Goal: Task Accomplishment & Management: Use online tool/utility

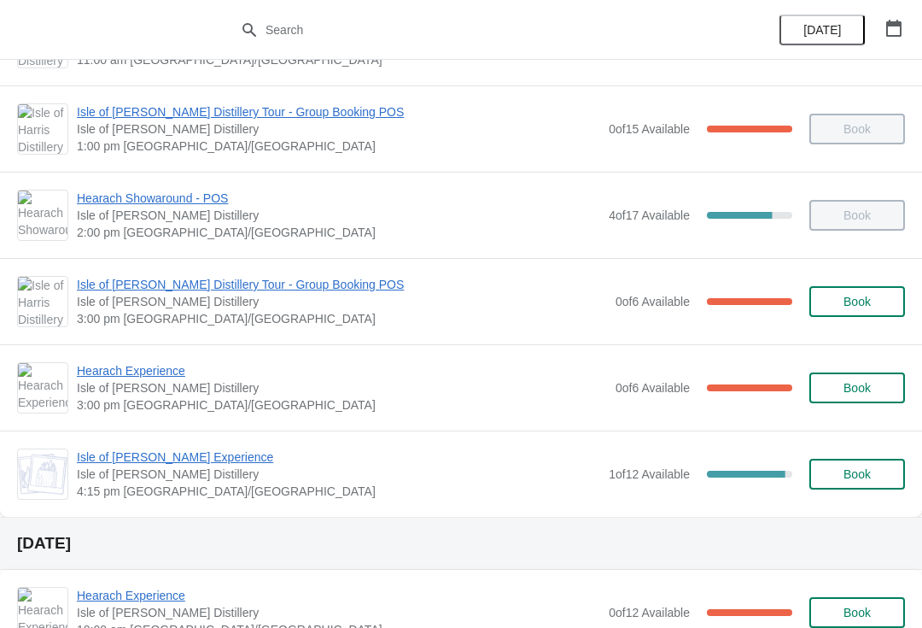
scroll to position [166, 0]
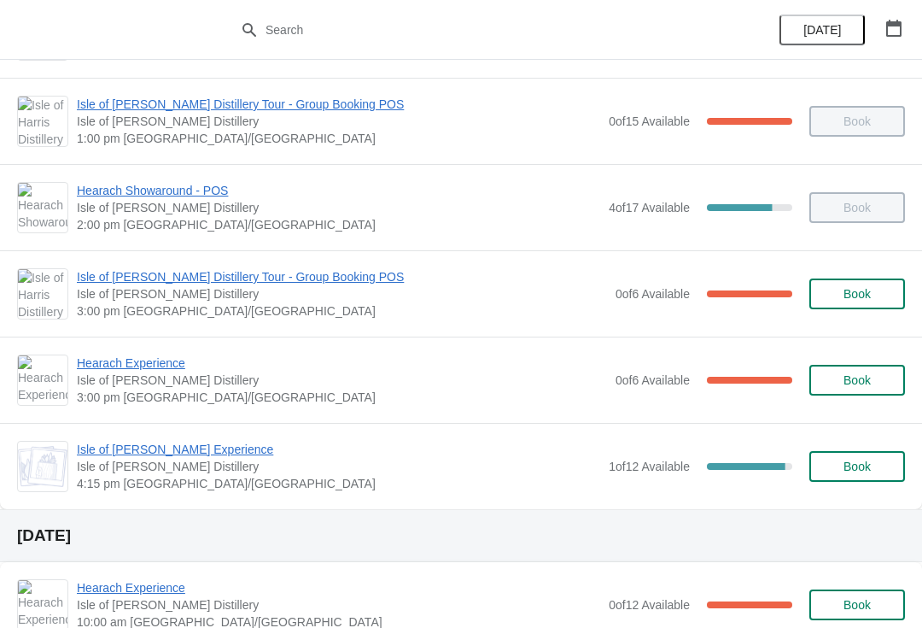
click at [138, 364] on span "Hearach Experience" at bounding box center [342, 362] width 530 height 17
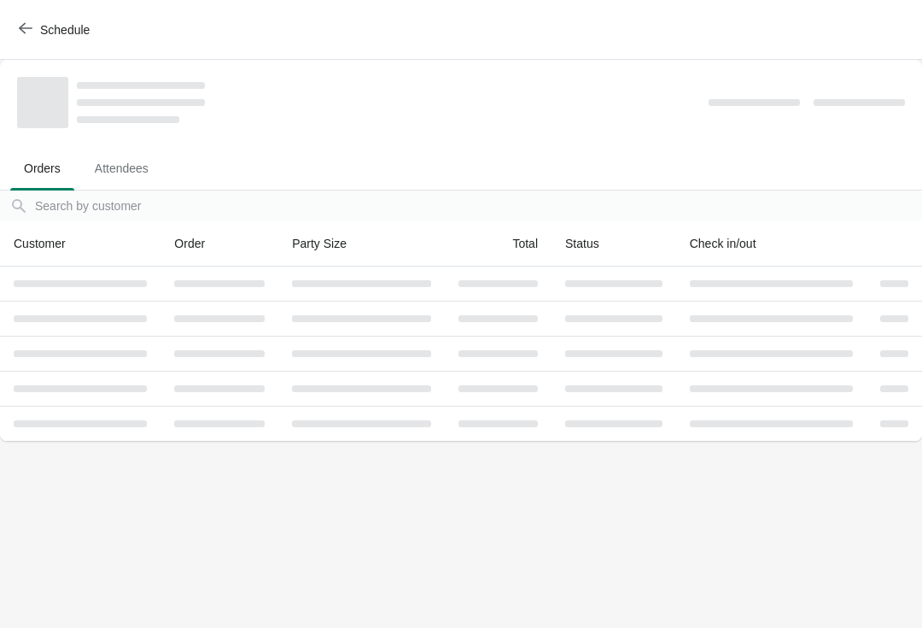
scroll to position [0, 0]
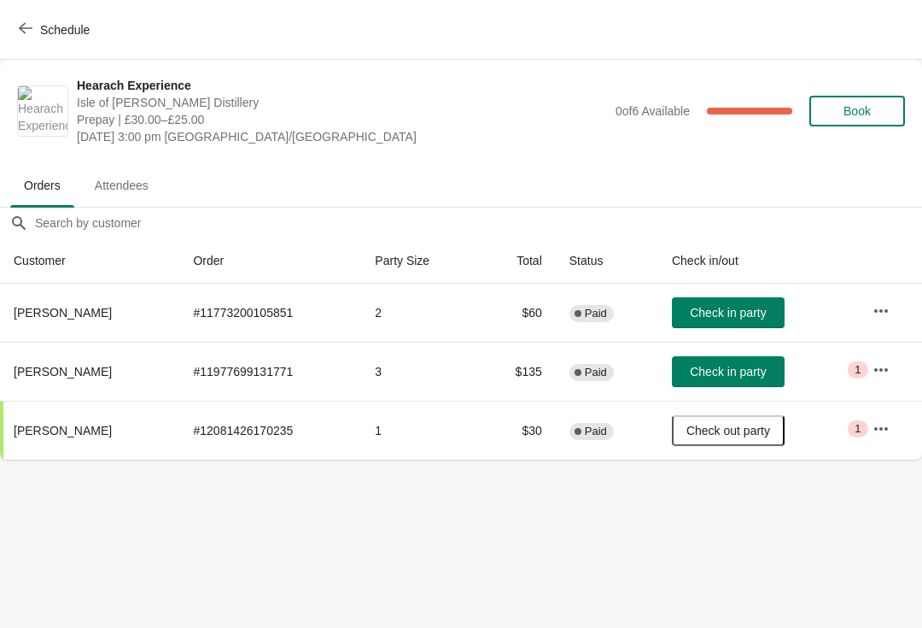
click at [764, 300] on button "Check in party" at bounding box center [728, 312] width 113 height 31
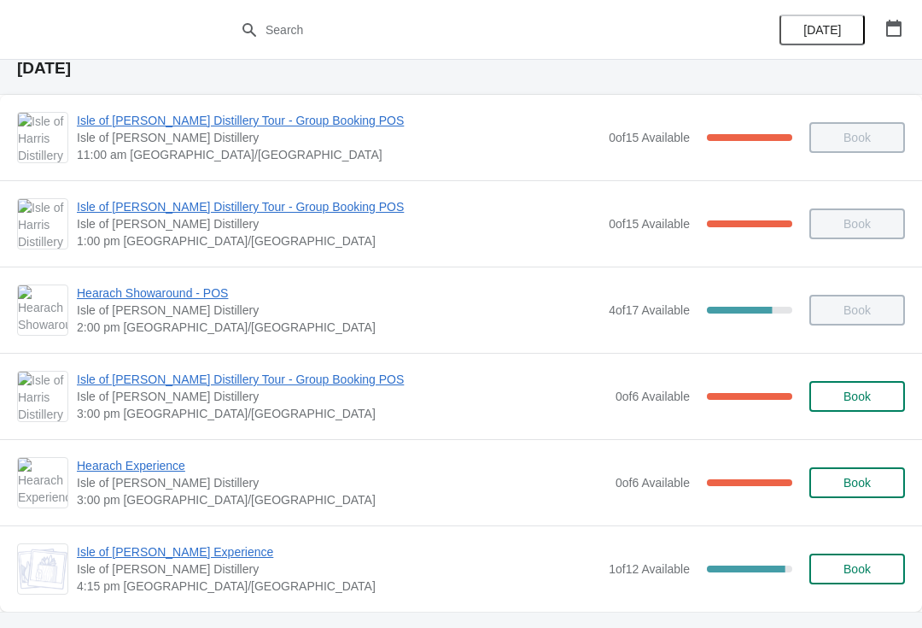
scroll to position [142, 0]
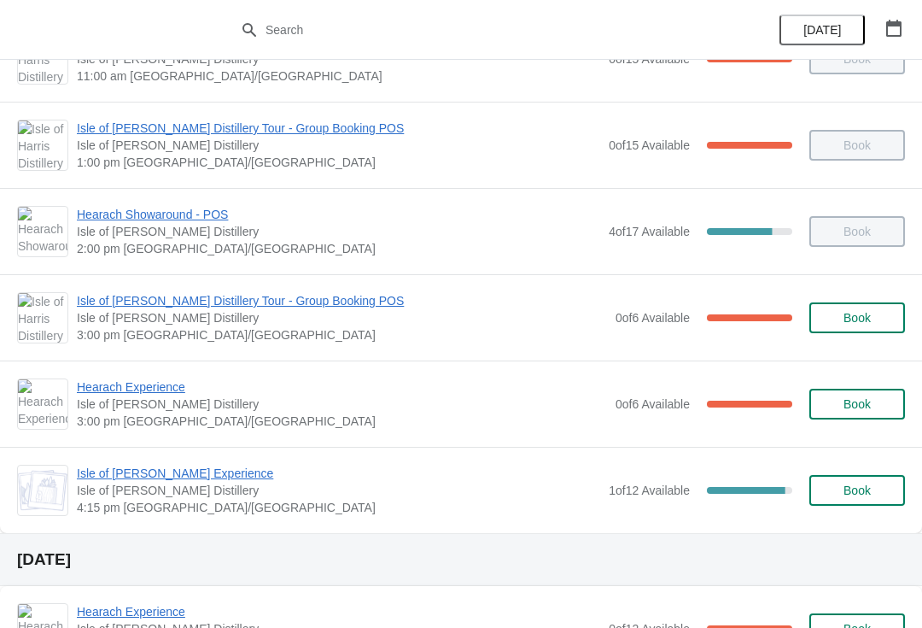
click at [278, 301] on span "Isle of [PERSON_NAME] Distillery Tour - Group Booking POS" at bounding box center [342, 300] width 530 height 17
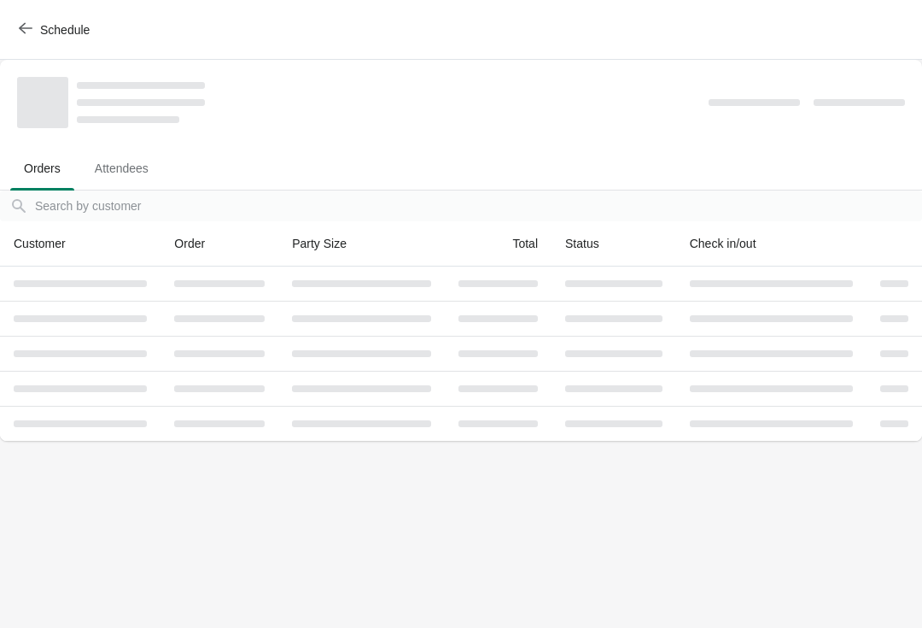
scroll to position [0, 0]
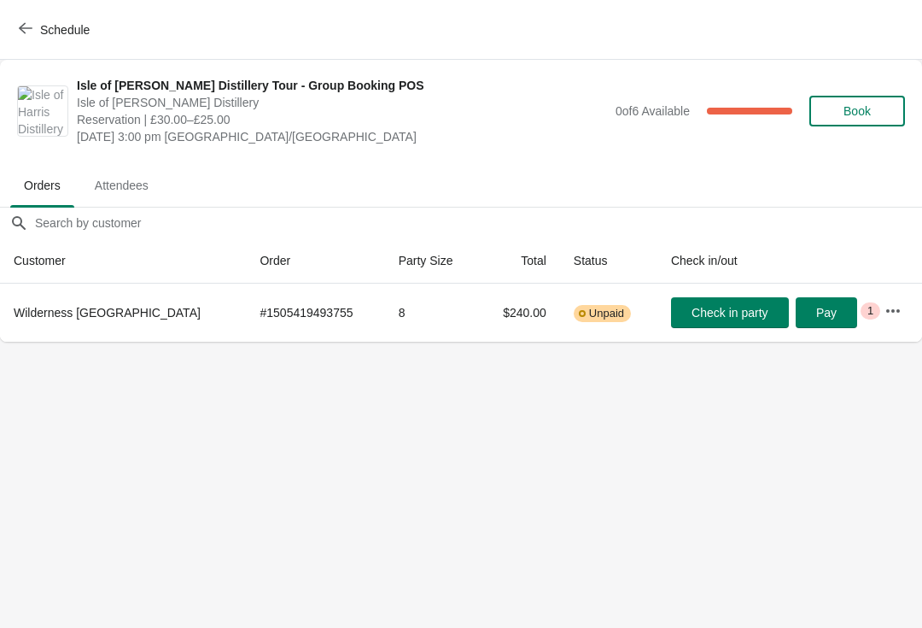
click at [719, 303] on button "Check in party" at bounding box center [730, 312] width 118 height 31
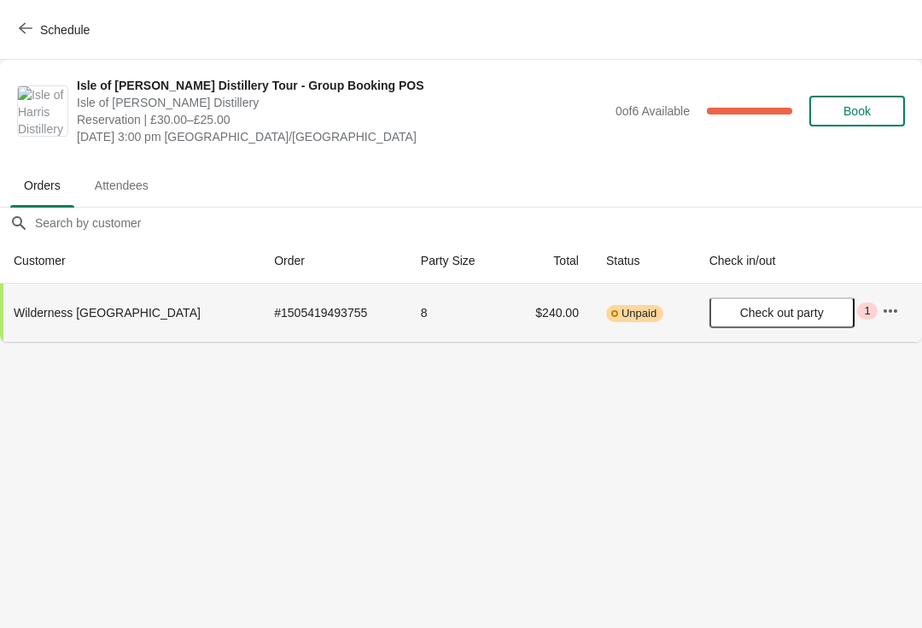
click at [36, 29] on span "Schedule" at bounding box center [55, 29] width 67 height 16
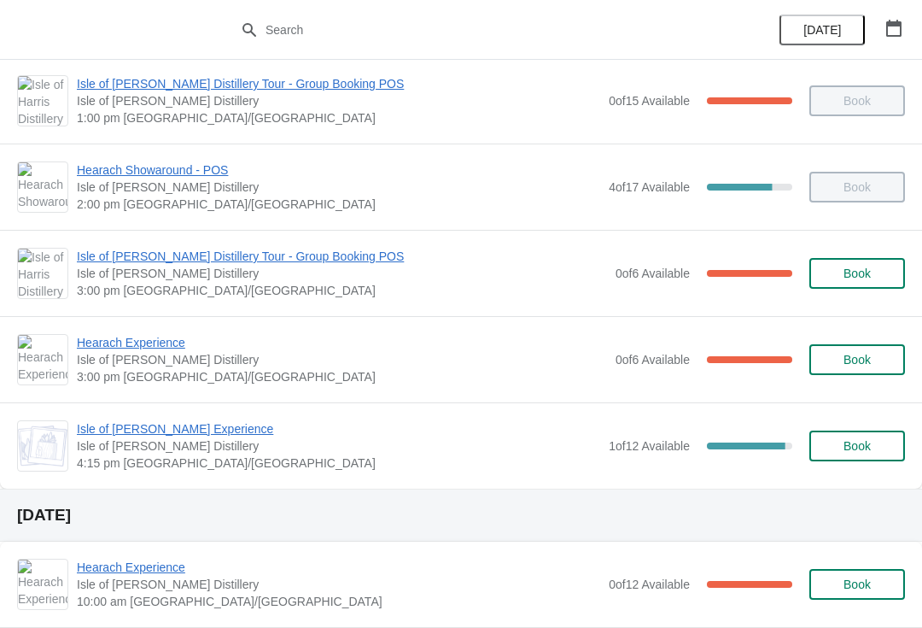
scroll to position [187, 0]
click at [151, 348] on span "Hearach Experience" at bounding box center [342, 341] width 530 height 17
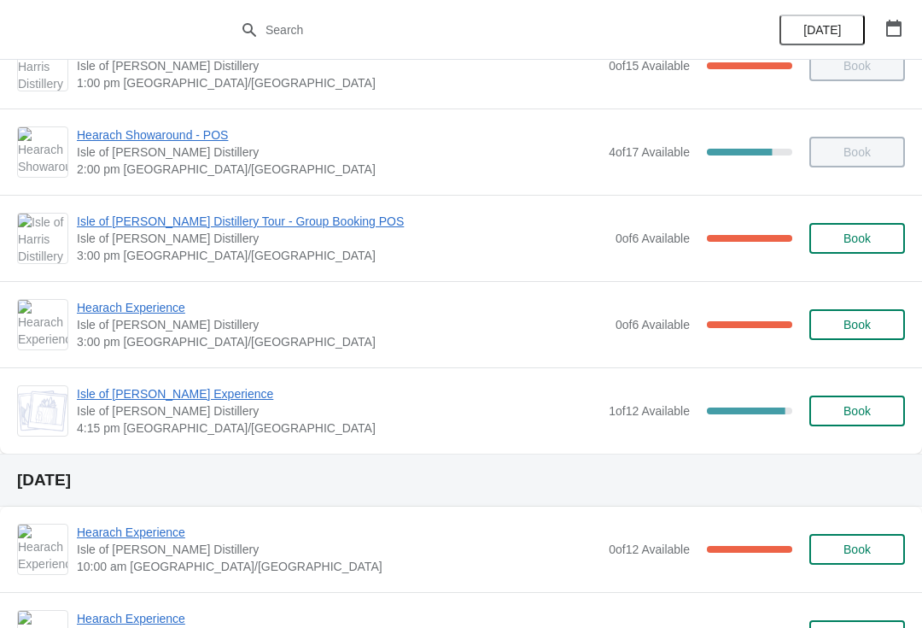
scroll to position [230, 0]
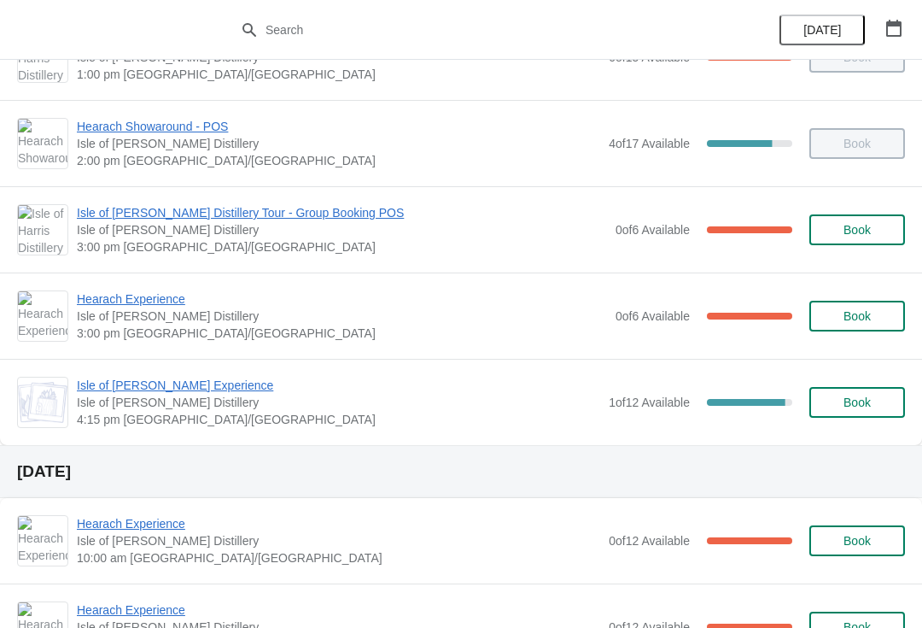
click at [157, 215] on span "Isle of [PERSON_NAME] Distillery Tour - Group Booking POS" at bounding box center [342, 212] width 530 height 17
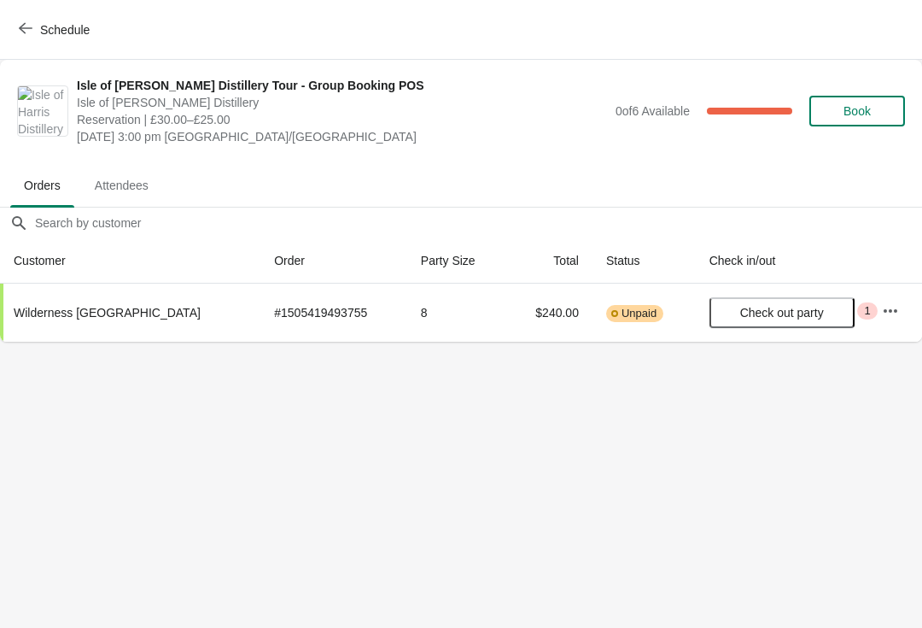
click at [39, 25] on span "Schedule" at bounding box center [55, 29] width 67 height 16
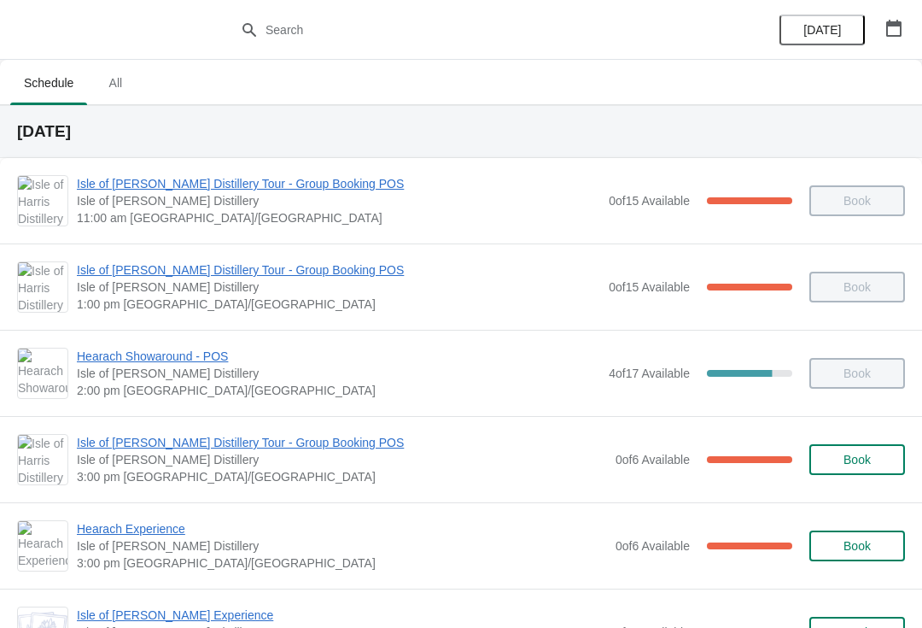
click at [150, 526] on span "Hearach Experience" at bounding box center [342, 528] width 530 height 17
click at [256, 438] on span "Isle of [PERSON_NAME] Distillery Tour - Group Booking POS" at bounding box center [342, 442] width 530 height 17
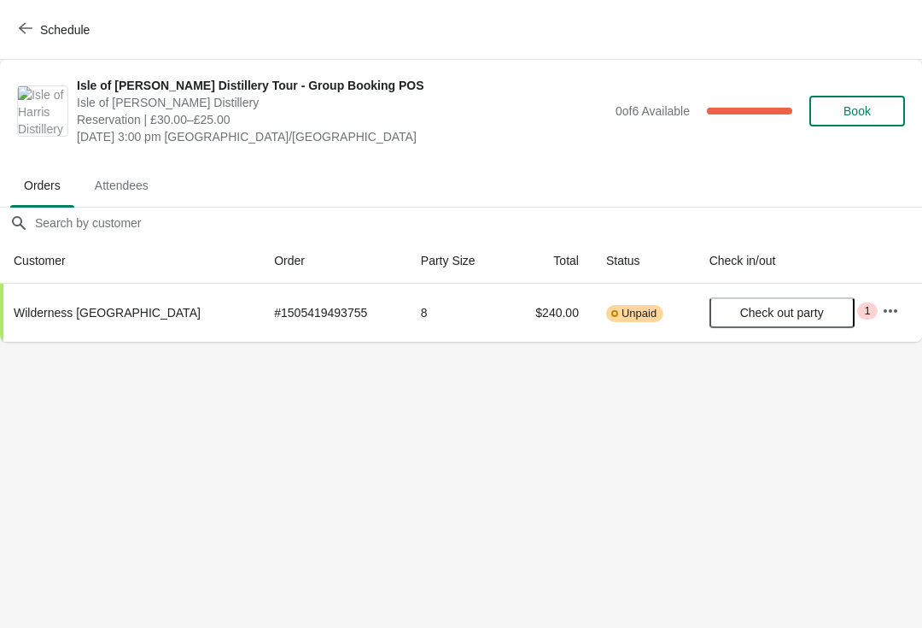
click at [54, 32] on span "Schedule" at bounding box center [65, 30] width 50 height 14
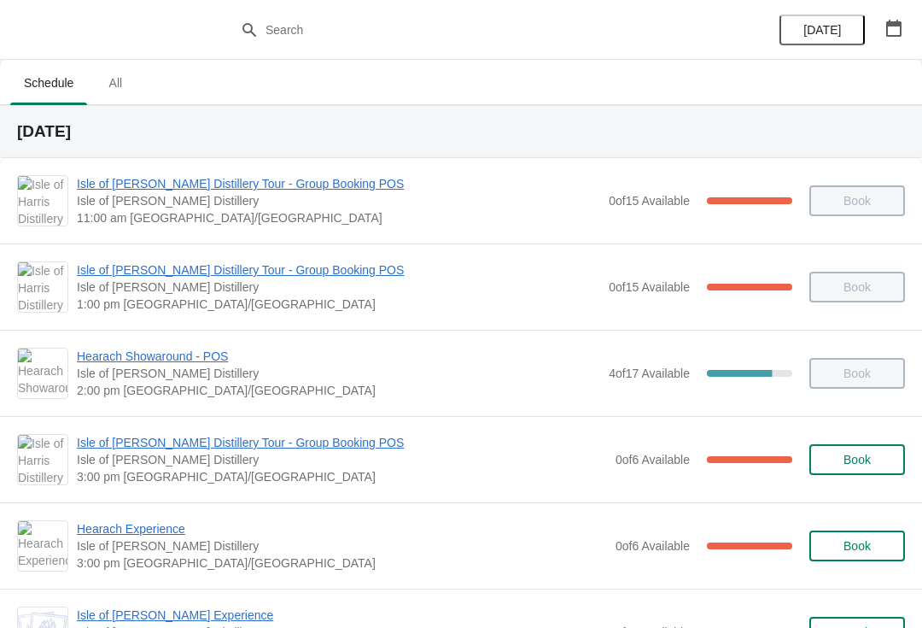
click at [155, 529] on span "Hearach Experience" at bounding box center [342, 528] width 530 height 17
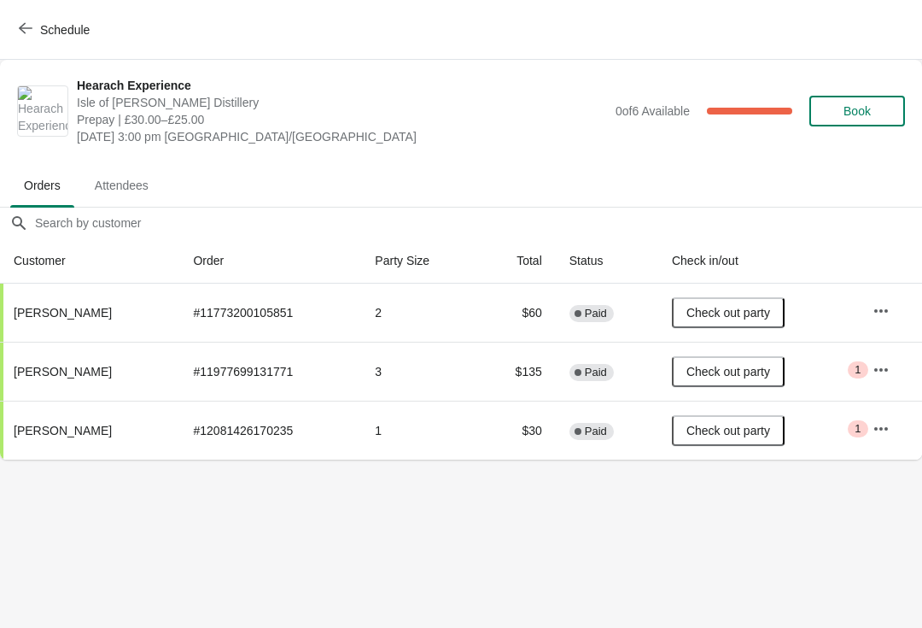
click at [73, 23] on span "Schedule" at bounding box center [65, 30] width 50 height 14
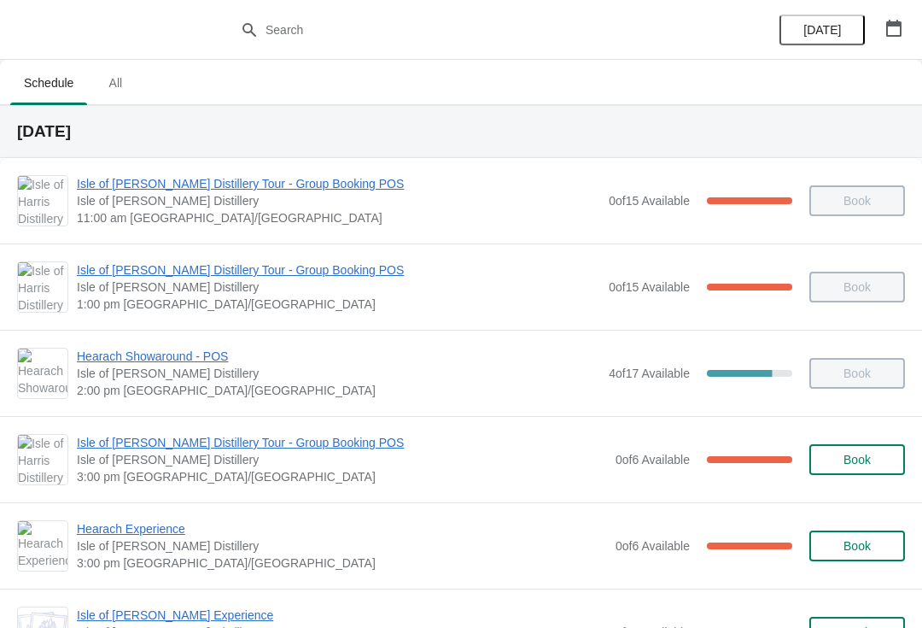
click at [203, 436] on span "Isle of [PERSON_NAME] Distillery Tour - Group Booking POS" at bounding box center [342, 442] width 530 height 17
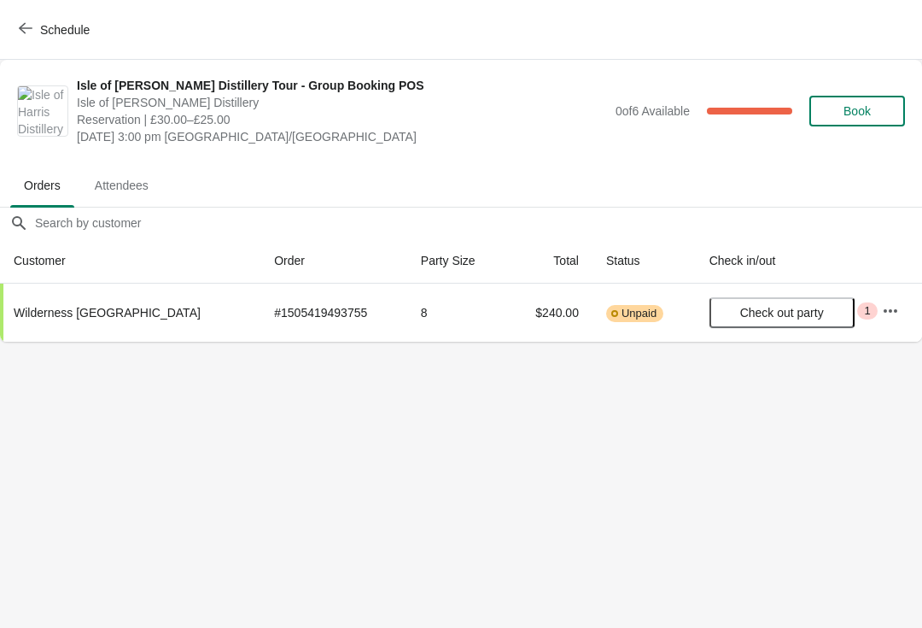
click at [77, 41] on button "Schedule" at bounding box center [56, 30] width 95 height 31
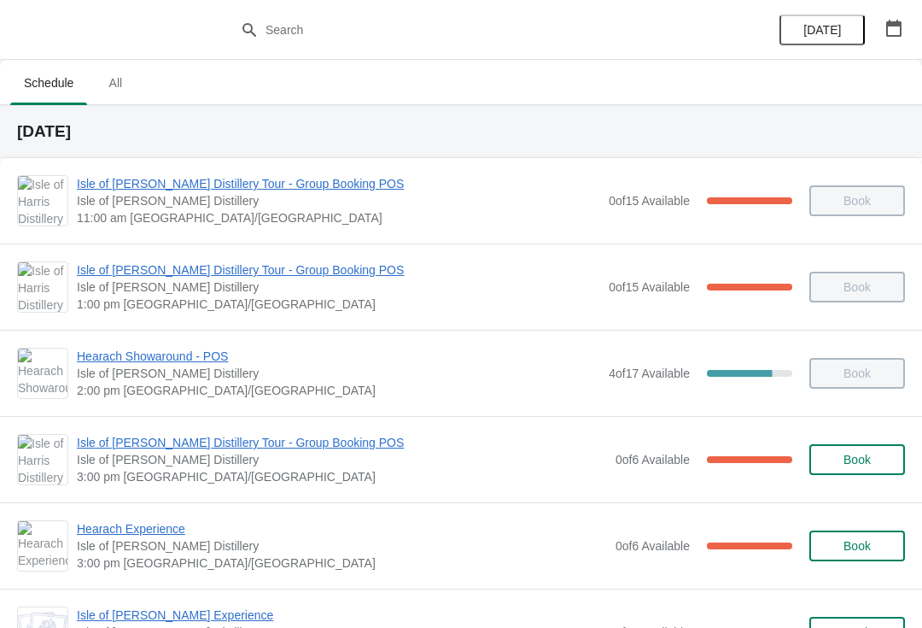
click at [284, 437] on span "Isle of [PERSON_NAME] Distillery Tour - Group Booking POS" at bounding box center [342, 442] width 530 height 17
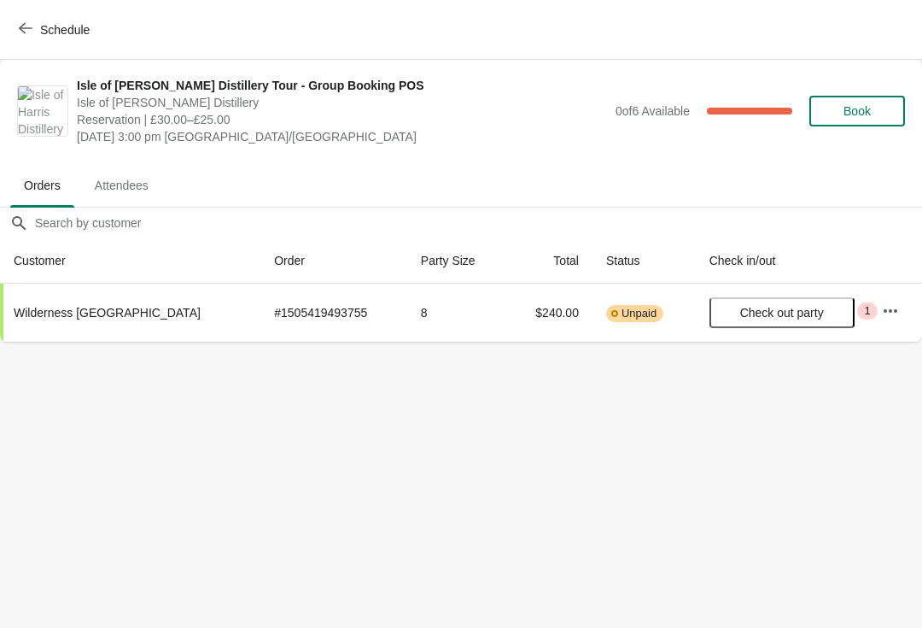
click at [52, 30] on span "Schedule" at bounding box center [65, 30] width 50 height 14
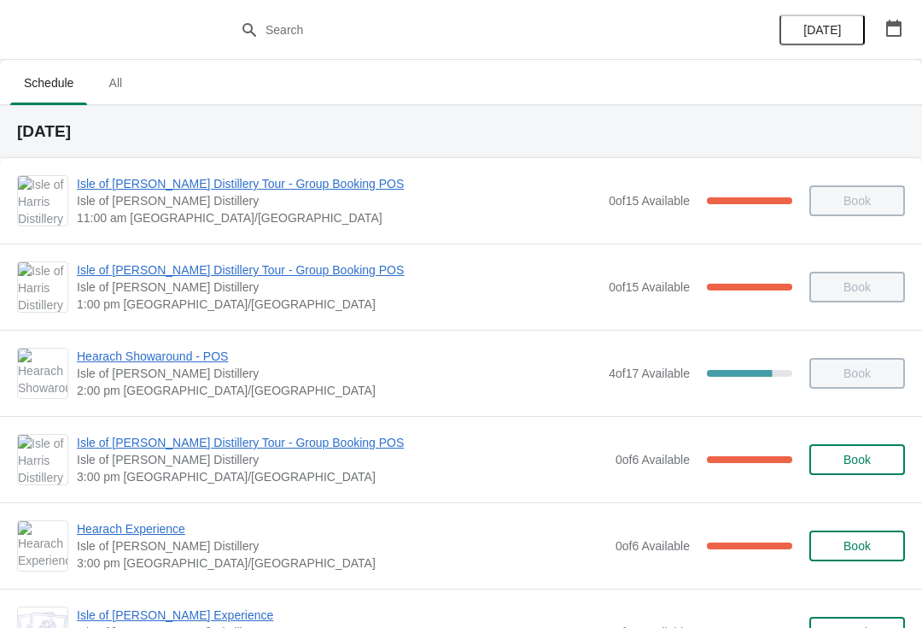
click at [151, 523] on span "Hearach Experience" at bounding box center [342, 528] width 530 height 17
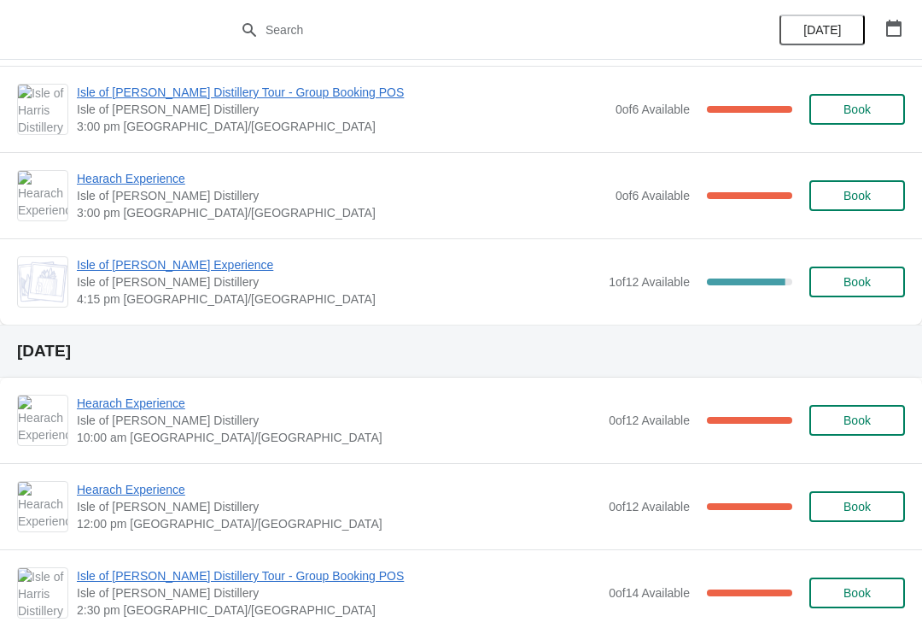
scroll to position [351, 0]
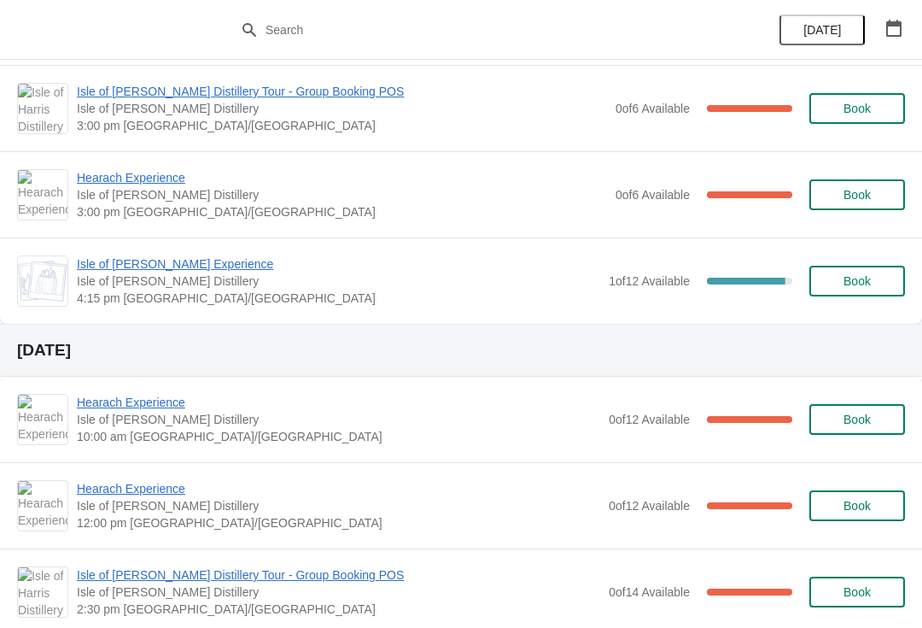
click at [196, 258] on span "Isle of [PERSON_NAME] Experience" at bounding box center [339, 263] width 524 height 17
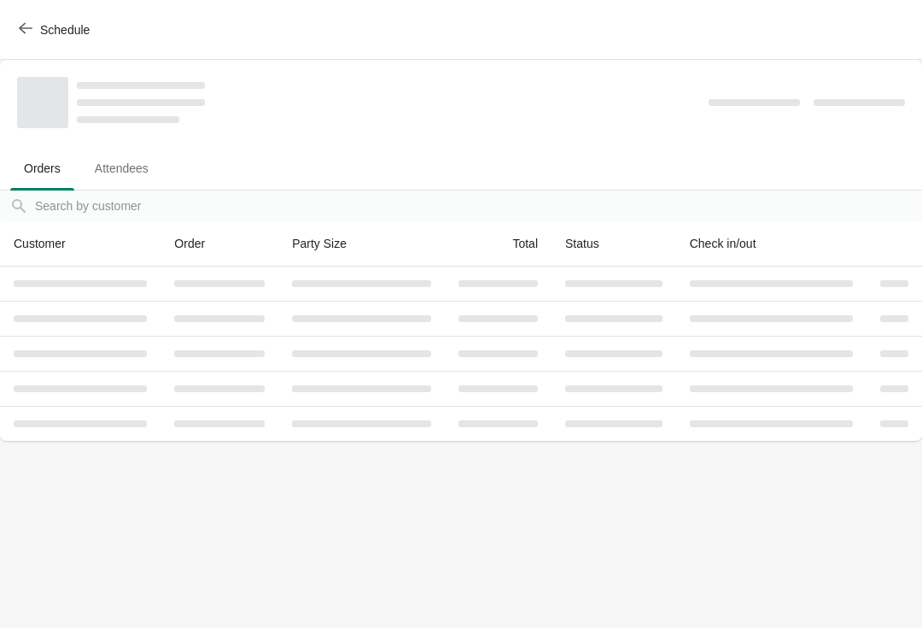
scroll to position [0, 0]
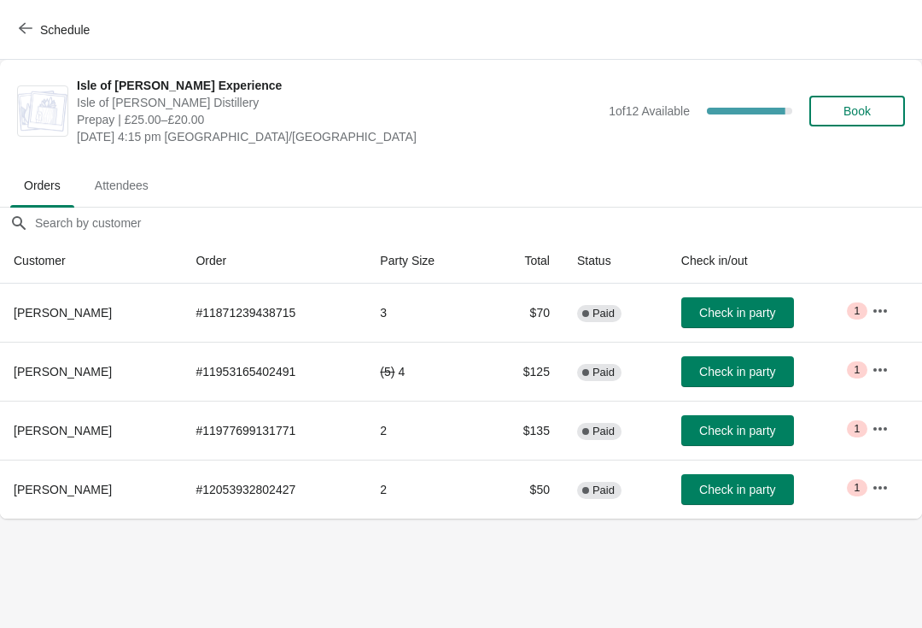
click at [34, 26] on span "Schedule" at bounding box center [55, 29] width 67 height 16
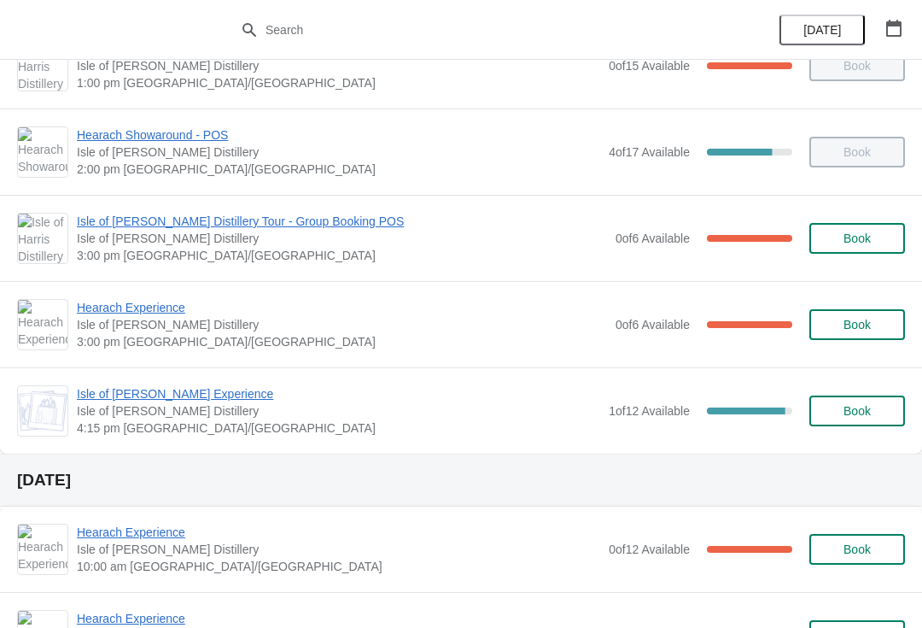
scroll to position [223, 0]
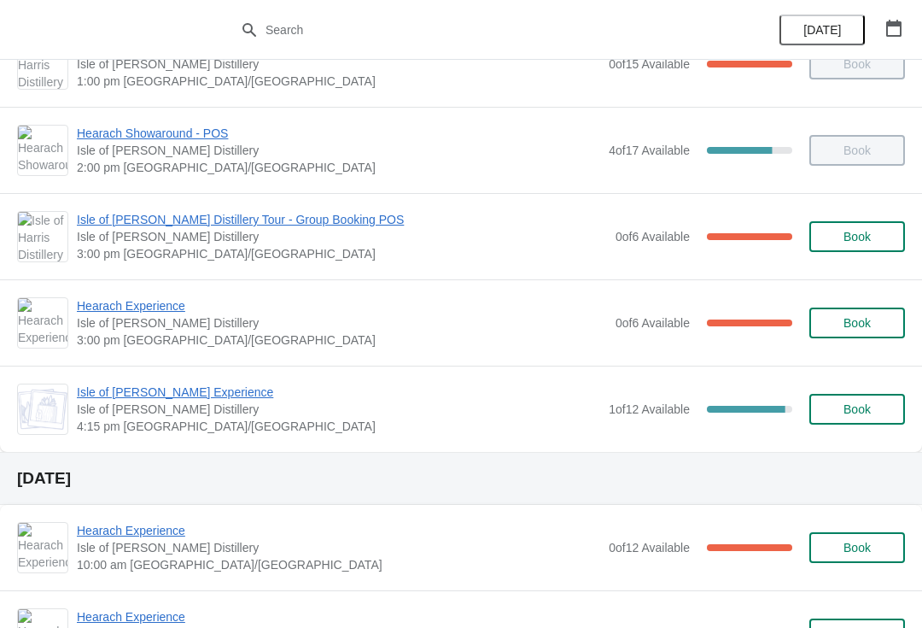
click at [197, 391] on span "Isle of [PERSON_NAME] Experience" at bounding box center [339, 391] width 524 height 17
